Goal: Task Accomplishment & Management: Manage account settings

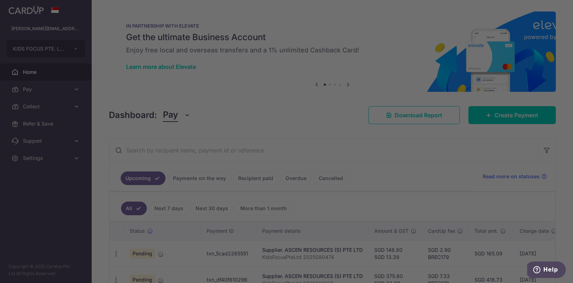
drag, startPoint x: 364, startPoint y: 201, endPoint x: 368, endPoint y: 43, distance: 158.1
click at [368, 43] on h5 "Get the ultimate Business Account" at bounding box center [332, 37] width 413 height 11
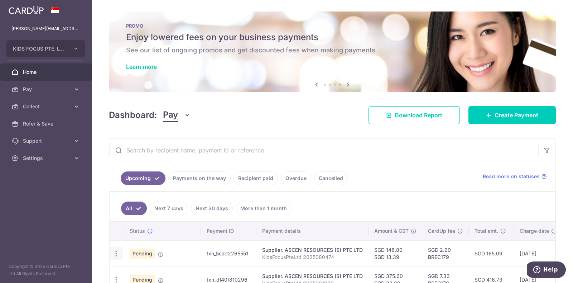
click at [115, 252] on icon "button" at bounding box center [117, 254] width 8 height 8
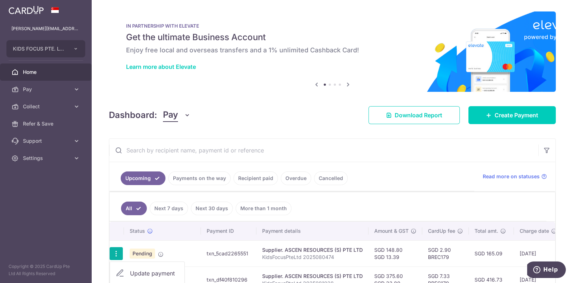
click at [168, 273] on span "Update payment" at bounding box center [154, 273] width 49 height 9
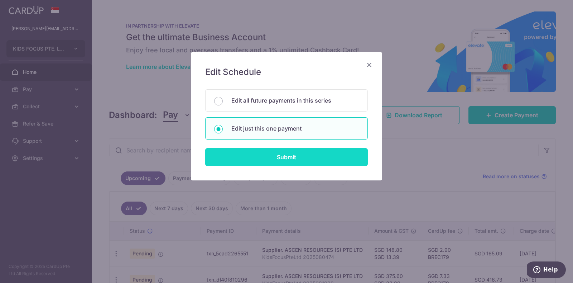
click at [281, 154] on input "Submit" at bounding box center [286, 157] width 163 height 18
radio input "true"
type input "148.80"
type input "13.39"
type input "[DATE]"
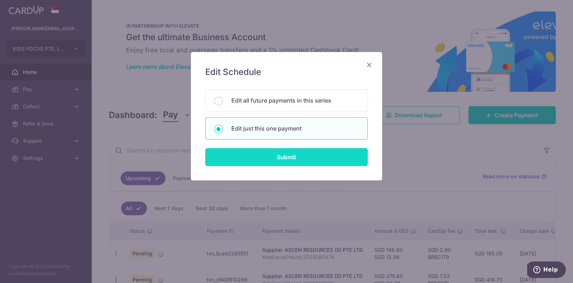
type input "KidsFocusPteLtd 2025080474"
type input "Ascen2025080474"
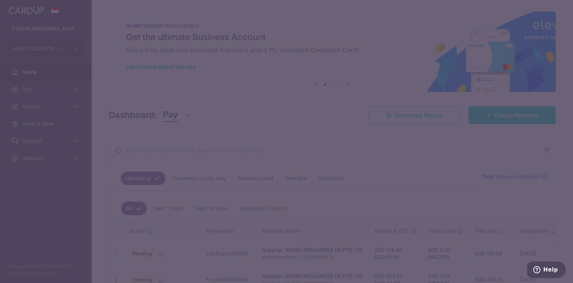
type input "BREC179"
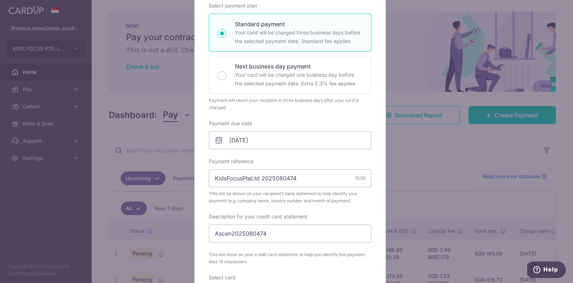
scroll to position [129, 0]
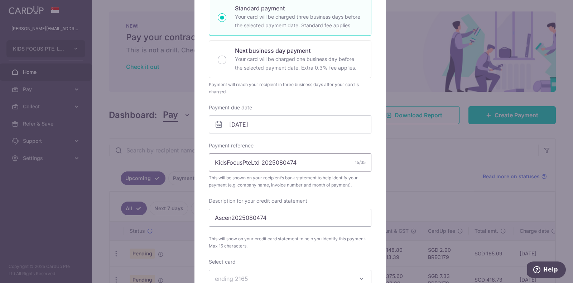
click at [328, 160] on input "KidsFocusPteLtd 2025080474" at bounding box center [290, 162] width 163 height 18
type input "KidsFocusPteLtd 2025080494"
click at [284, 212] on input "Ascen2025080474" at bounding box center [290, 218] width 163 height 18
type input "Ascen2025080494"
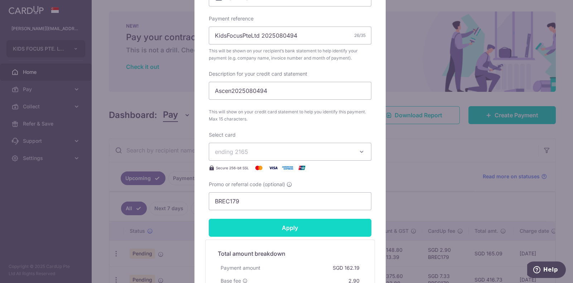
click at [288, 229] on input "Apply" at bounding box center [290, 228] width 163 height 18
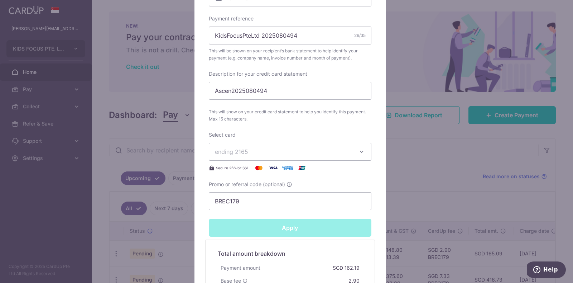
type input "Successfully Applied"
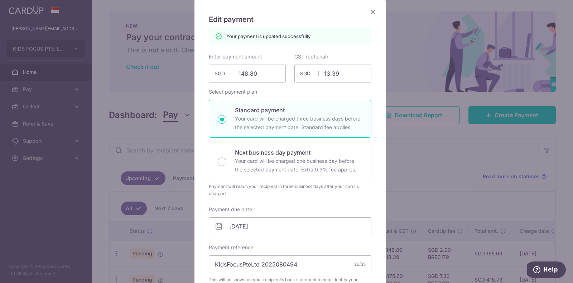
scroll to position [0, 0]
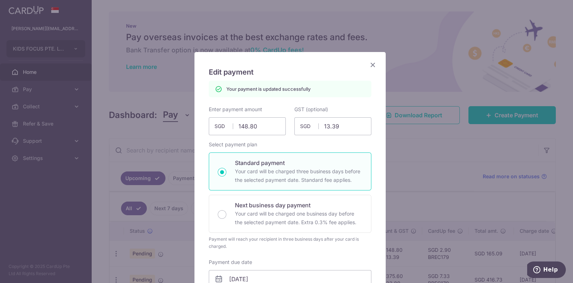
click at [372, 64] on icon "Close" at bounding box center [373, 64] width 9 height 9
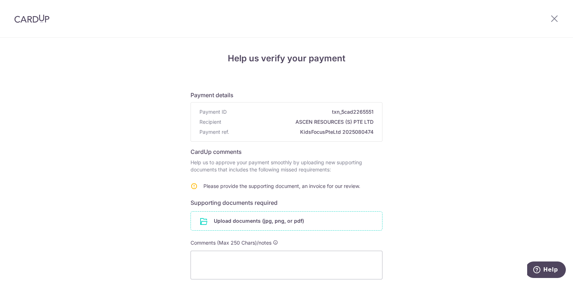
click at [247, 221] on input "file" at bounding box center [286, 220] width 191 height 19
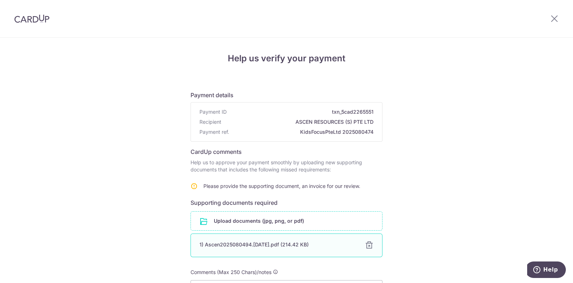
click at [265, 245] on div "1) Ascen2025080494.13Aug2025.pdf (214.42 KB)" at bounding box center [278, 244] width 157 height 7
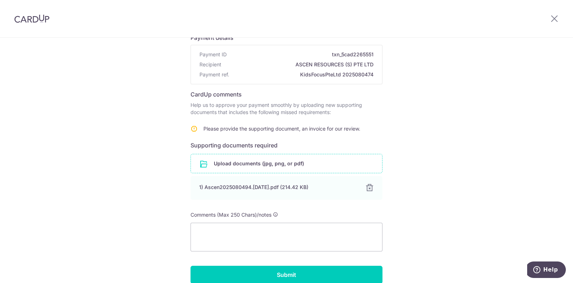
scroll to position [91, 0]
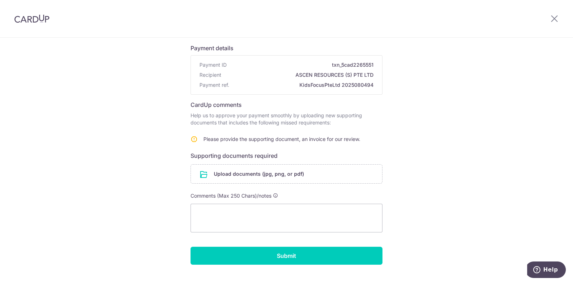
scroll to position [52, 0]
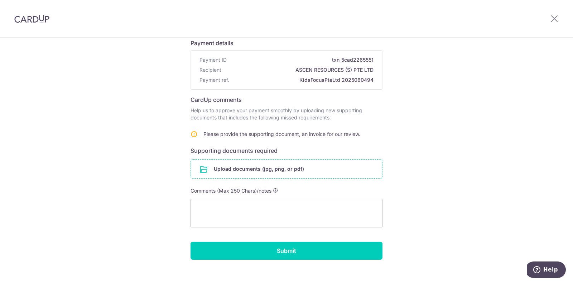
click at [324, 164] on input "file" at bounding box center [286, 168] width 191 height 19
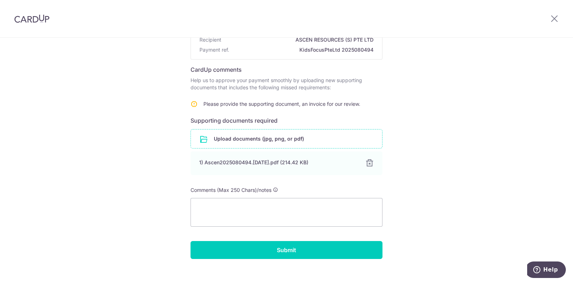
scroll to position [91, 0]
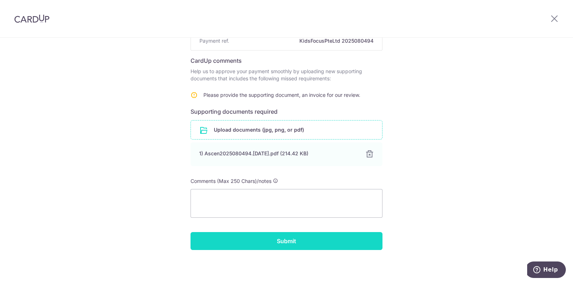
click at [318, 239] on input "Submit" at bounding box center [287, 241] width 192 height 18
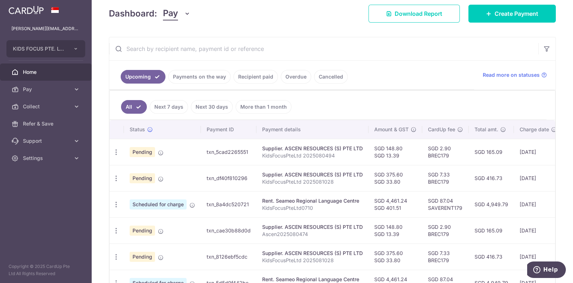
scroll to position [127, 0]
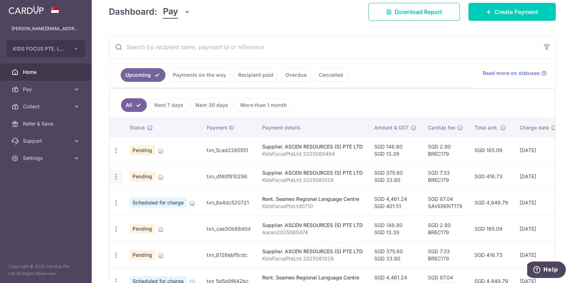
click at [118, 175] on icon "button" at bounding box center [117, 177] width 8 height 8
click at [133, 229] on span "Upload doc" at bounding box center [154, 231] width 49 height 9
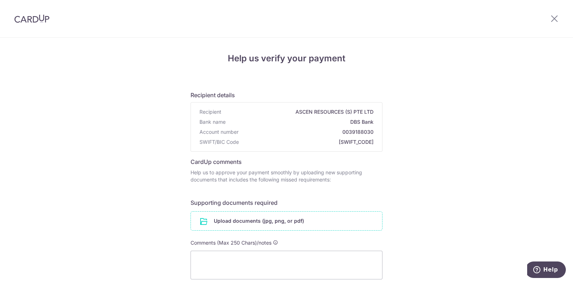
click at [229, 223] on input "file" at bounding box center [286, 220] width 191 height 19
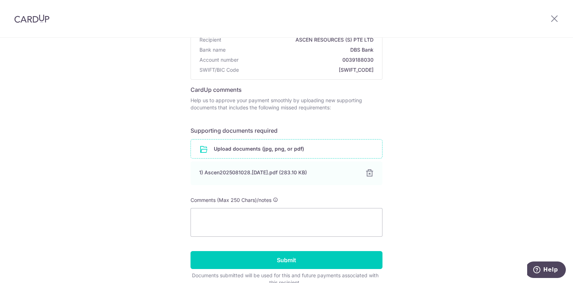
scroll to position [108, 0]
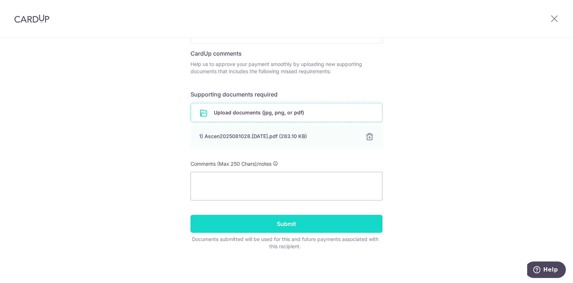
click at [342, 217] on input "Submit" at bounding box center [287, 224] width 192 height 18
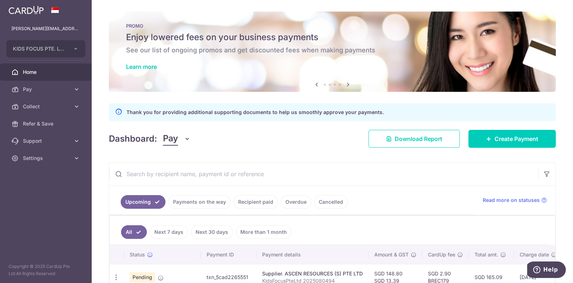
scroll to position [247, 0]
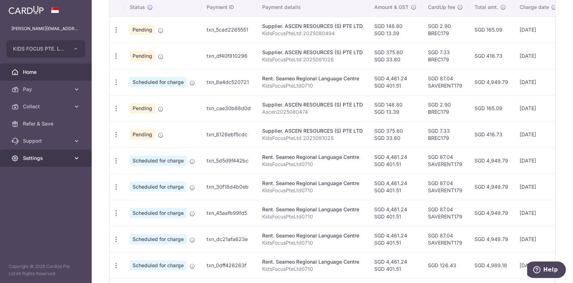
click at [70, 157] on span "Settings" at bounding box center [46, 157] width 47 height 7
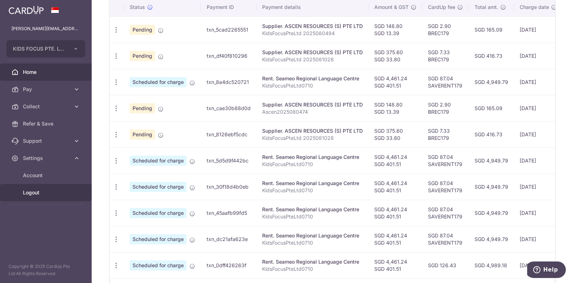
click at [35, 188] on link "Logout" at bounding box center [46, 192] width 92 height 17
